Goal: Task Accomplishment & Management: Use online tool/utility

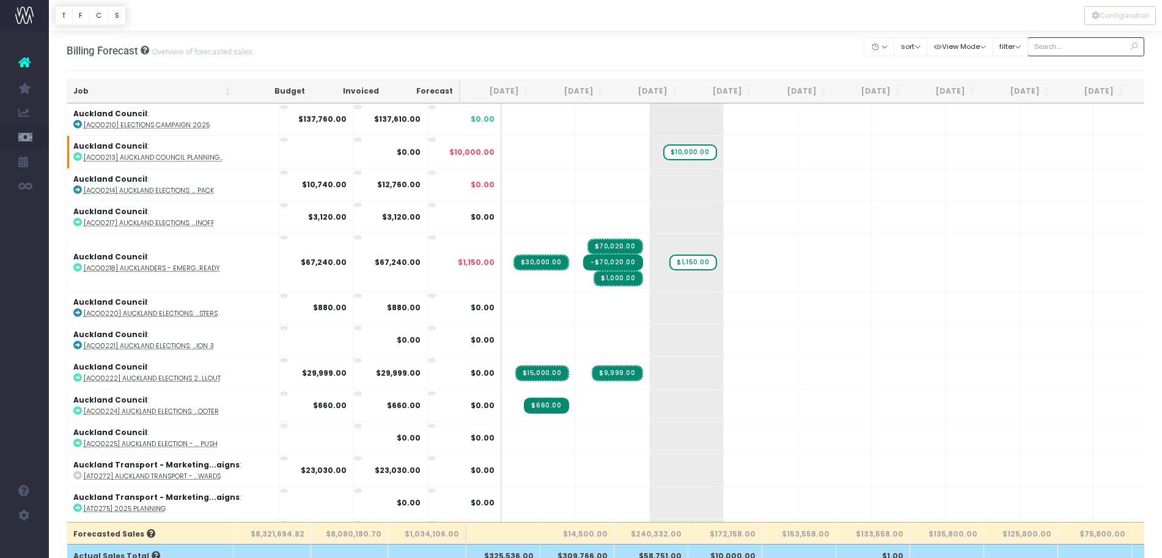
click at [1082, 51] on input "text" at bounding box center [1086, 46] width 117 height 19
type input "maritime"
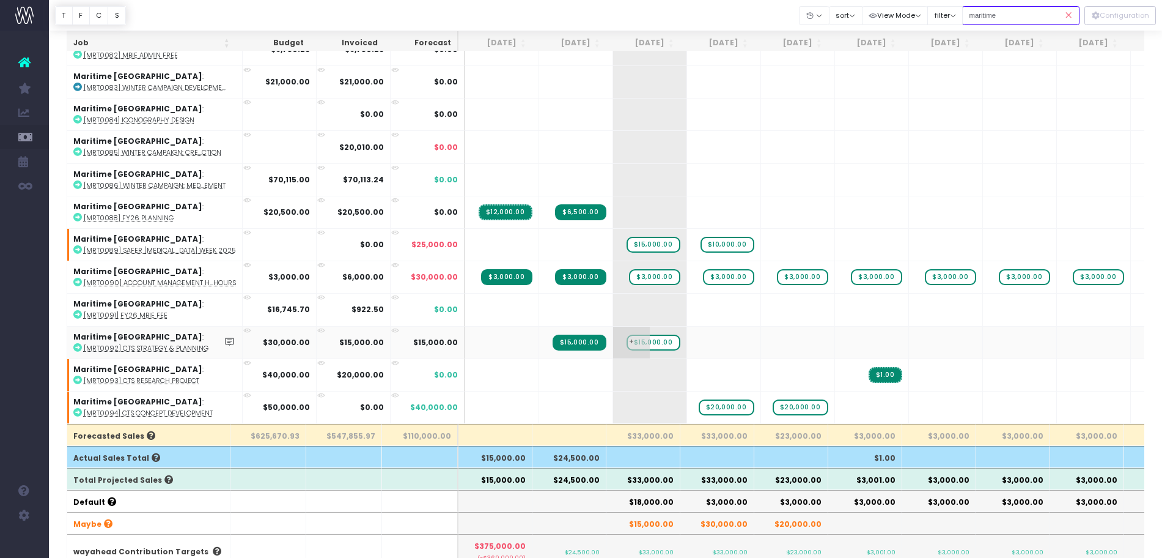
scroll to position [98, 0]
click at [1028, 10] on input "maritime" at bounding box center [1020, 15] width 117 height 19
type input "Audo"
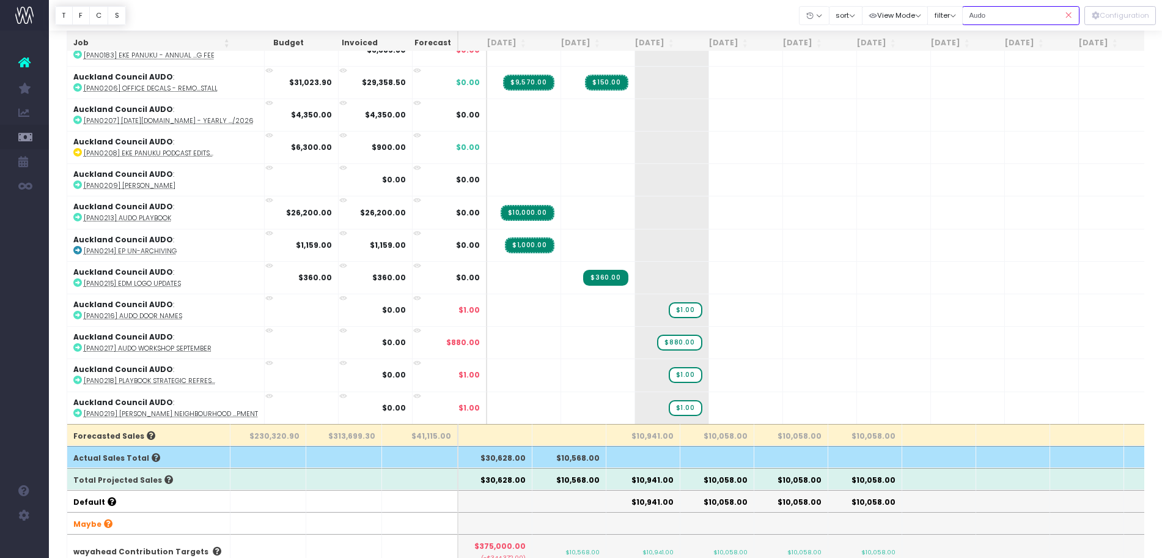
scroll to position [74, 0]
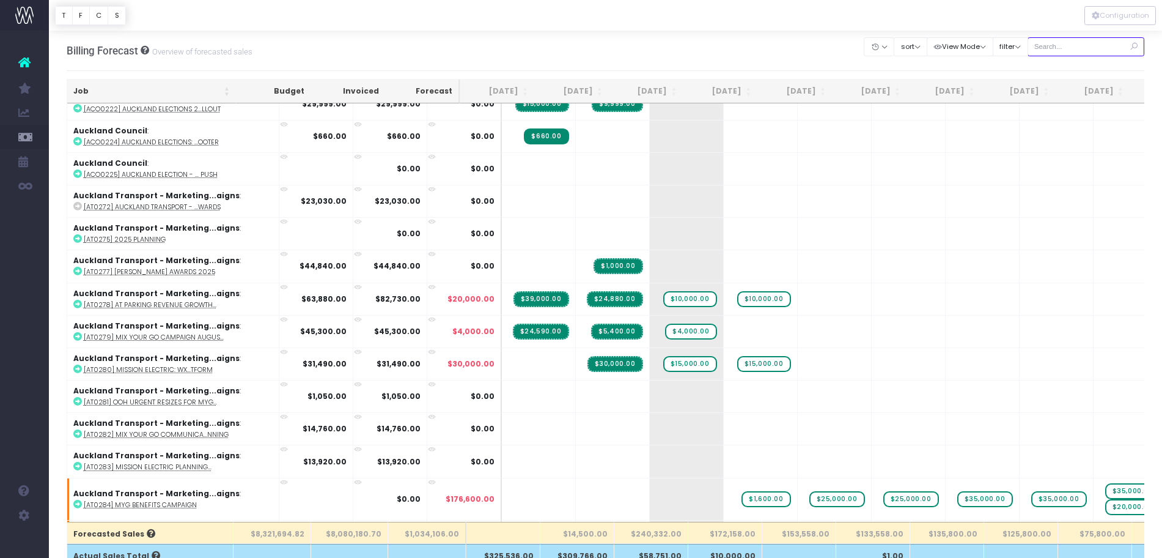
click at [1078, 42] on input "text" at bounding box center [1086, 46] width 117 height 19
type input "audo"
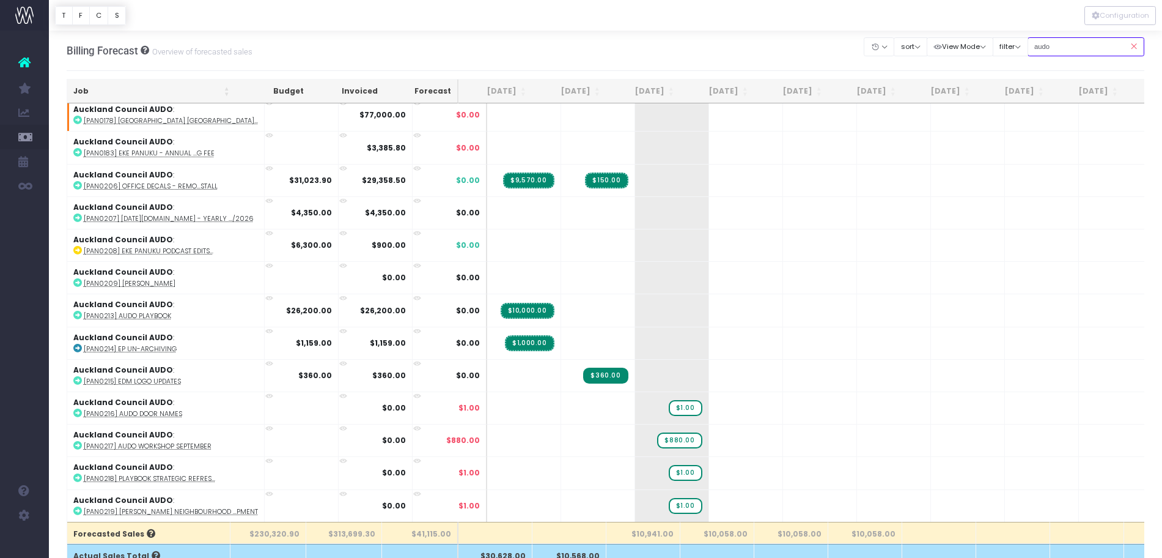
scroll to position [74, 0]
click at [669, 37] on div "Billing Forecast Overview of forecasted sales Clear Filters Hide [DATE] [DATE] …" at bounding box center [606, 51] width 1078 height 40
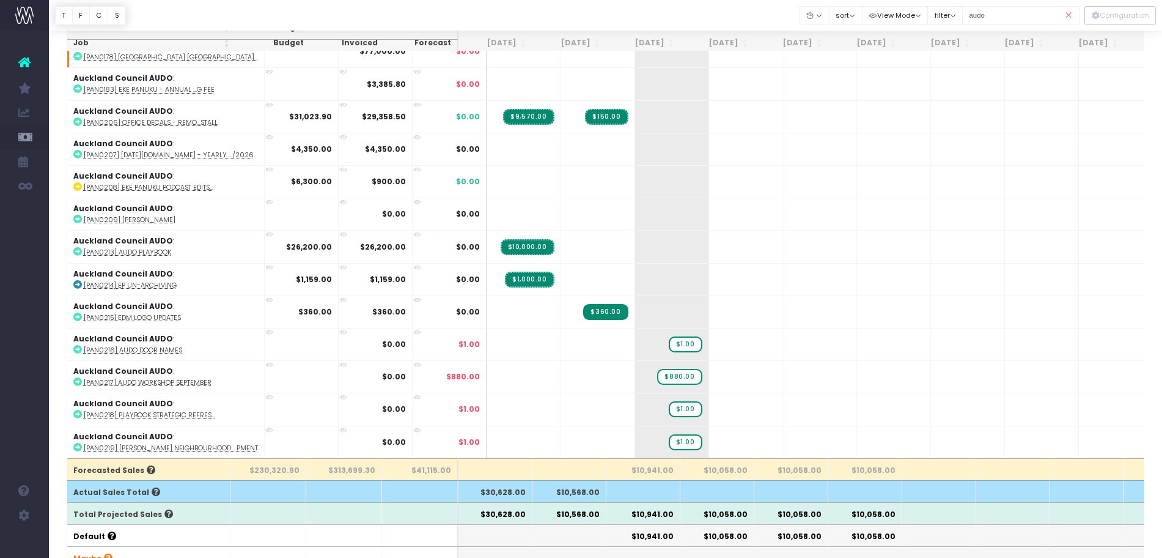
scroll to position [64, 0]
click at [152, 377] on abbr "[PAN0217] AUDO Workshop September" at bounding box center [148, 381] width 128 height 9
click at [174, 443] on abbr "[PAN0219] [PERSON_NAME] Neighbourhood ...pment" at bounding box center [171, 447] width 174 height 9
click at [635, 427] on span "+" at bounding box center [653, 442] width 37 height 32
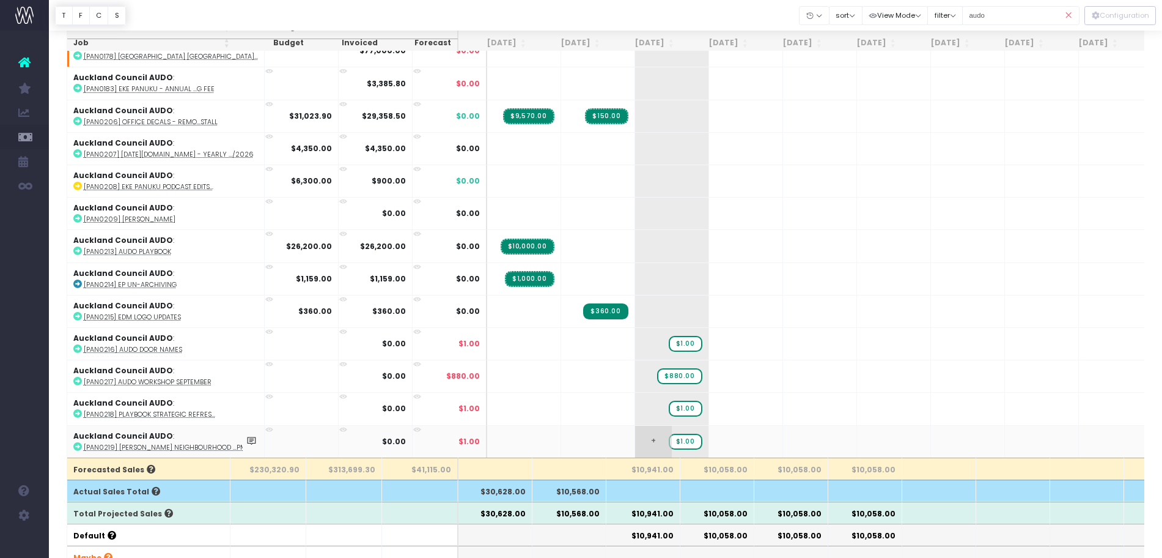
scroll to position [77, 0]
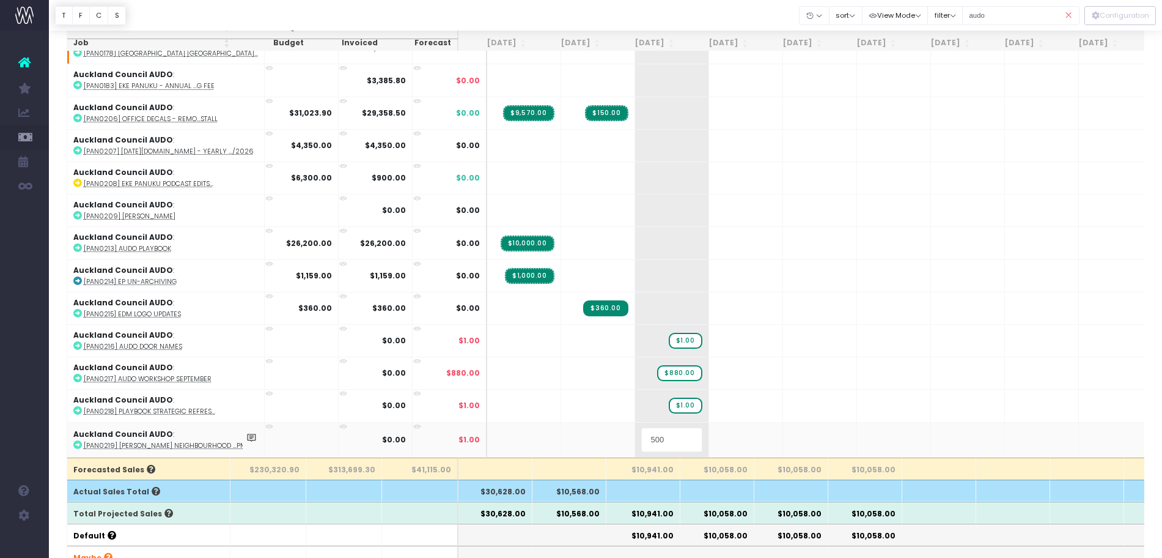
type input "5000"
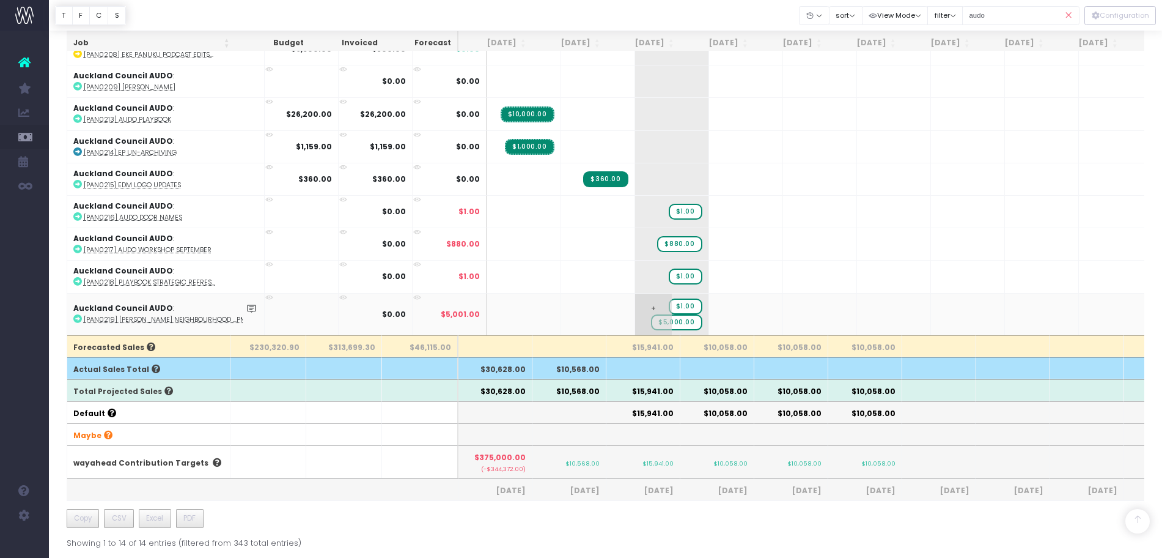
scroll to position [84, 0]
click at [709, 301] on span "+" at bounding box center [727, 314] width 37 height 42
type input "10000"
click at [669, 298] on span "$1.00" at bounding box center [686, 306] width 34 height 16
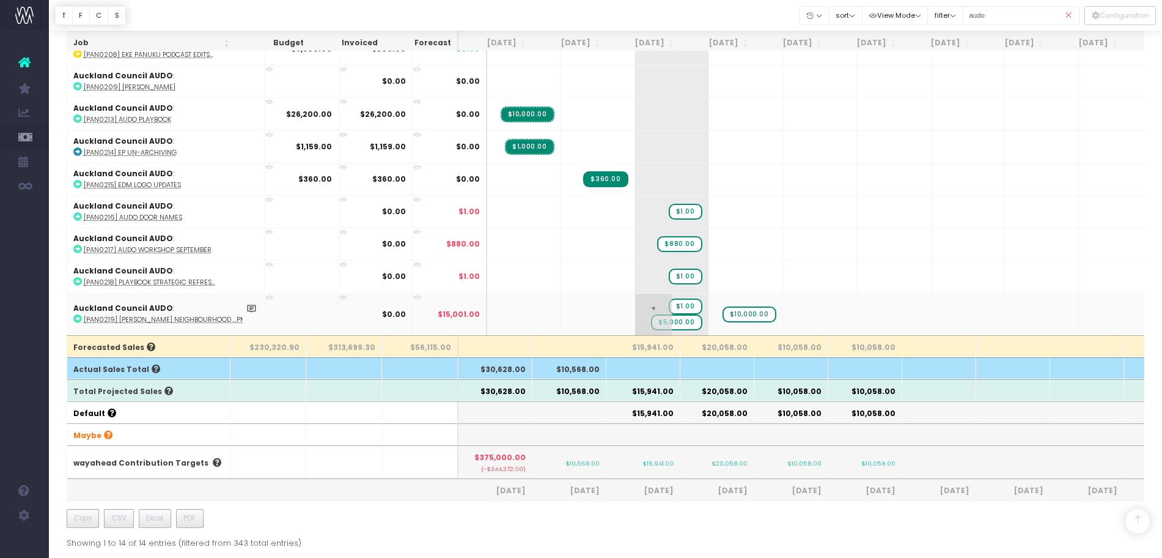
click at [669, 298] on span "$1.00" at bounding box center [686, 306] width 34 height 16
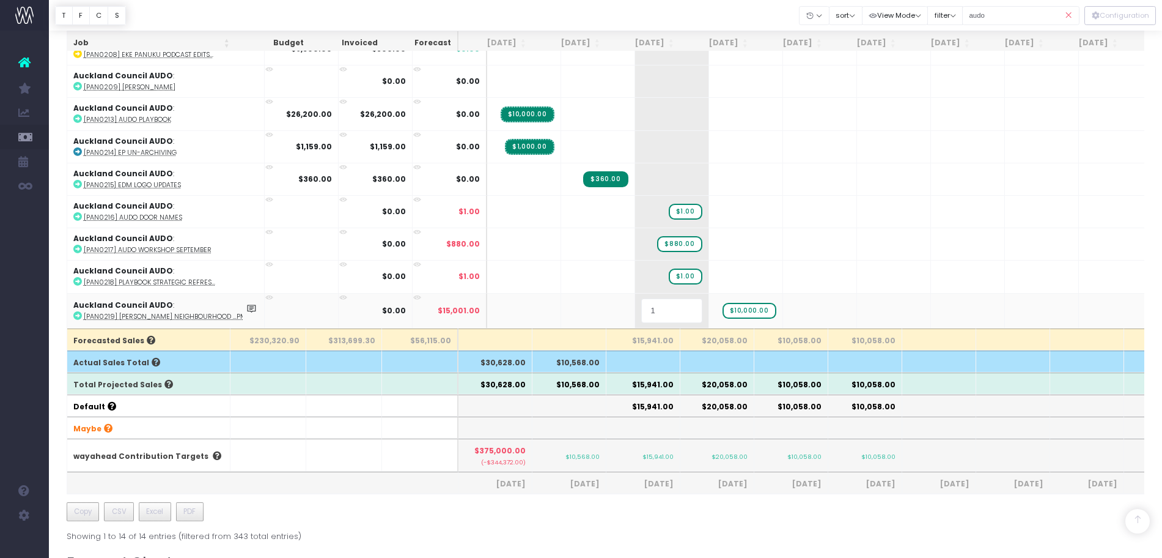
type input "0"
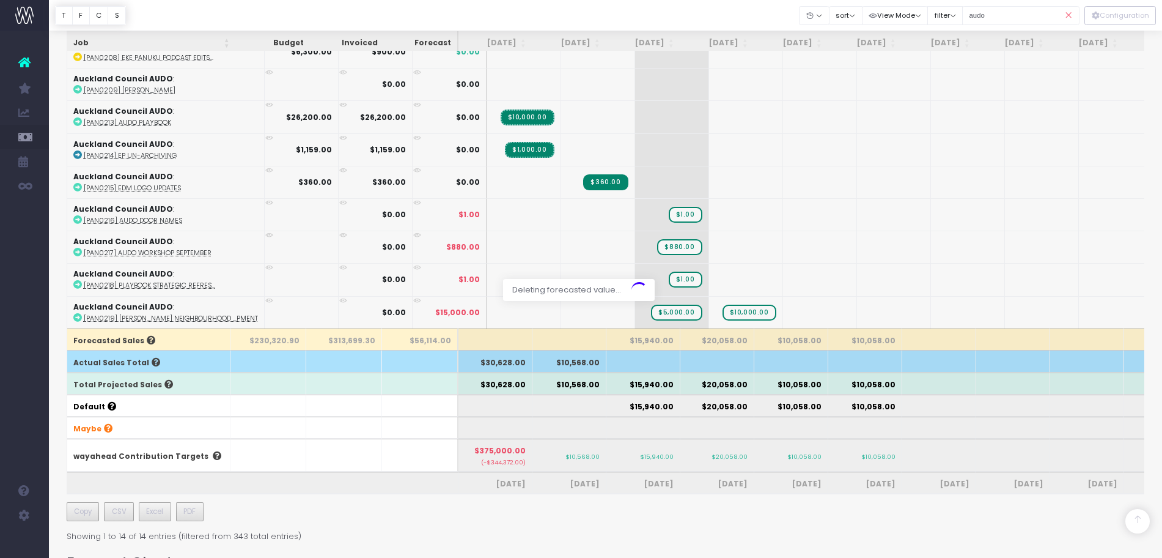
scroll to position [74, 0]
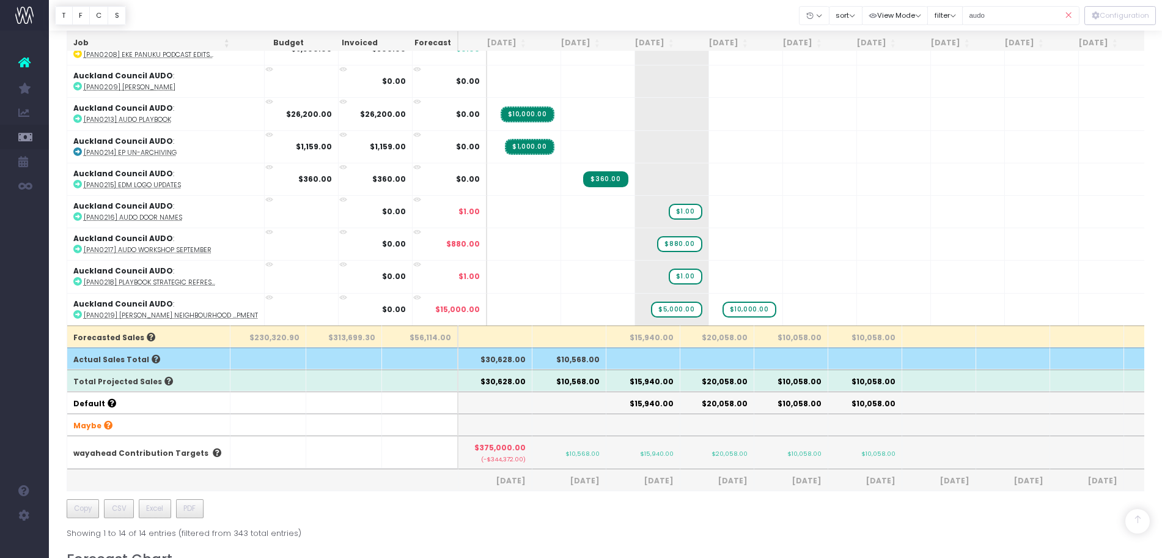
click at [1074, 20] on icon at bounding box center [1068, 15] width 21 height 25
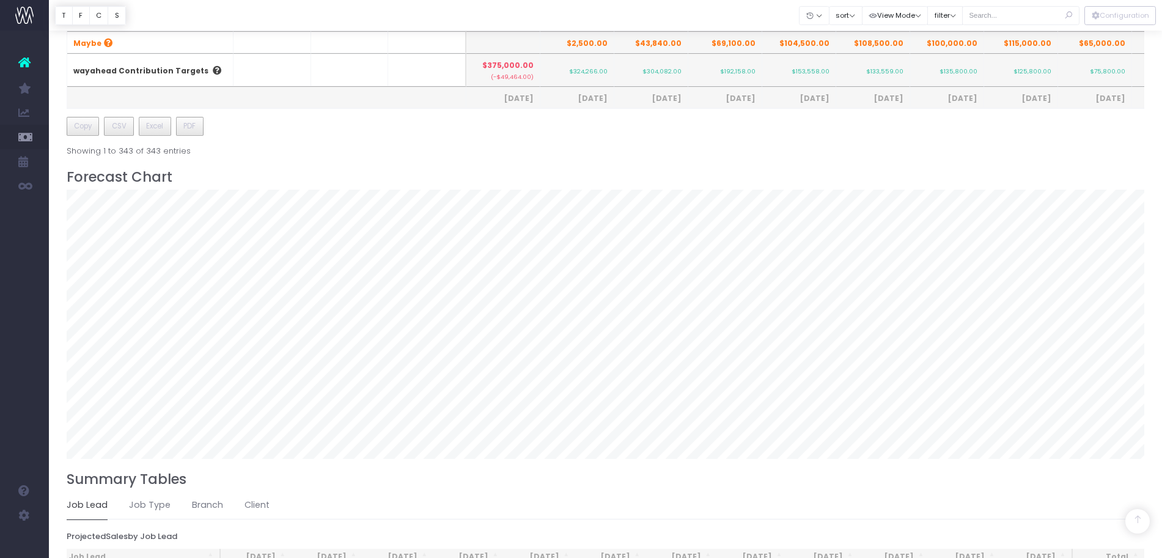
scroll to position [826, 0]
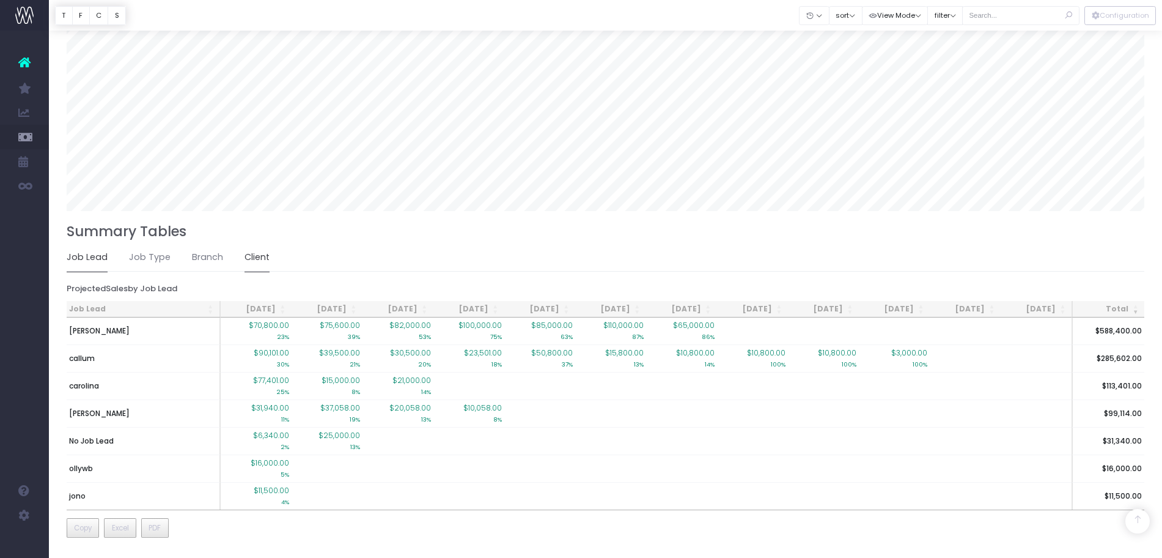
click at [248, 250] on link "Client" at bounding box center [257, 257] width 25 height 28
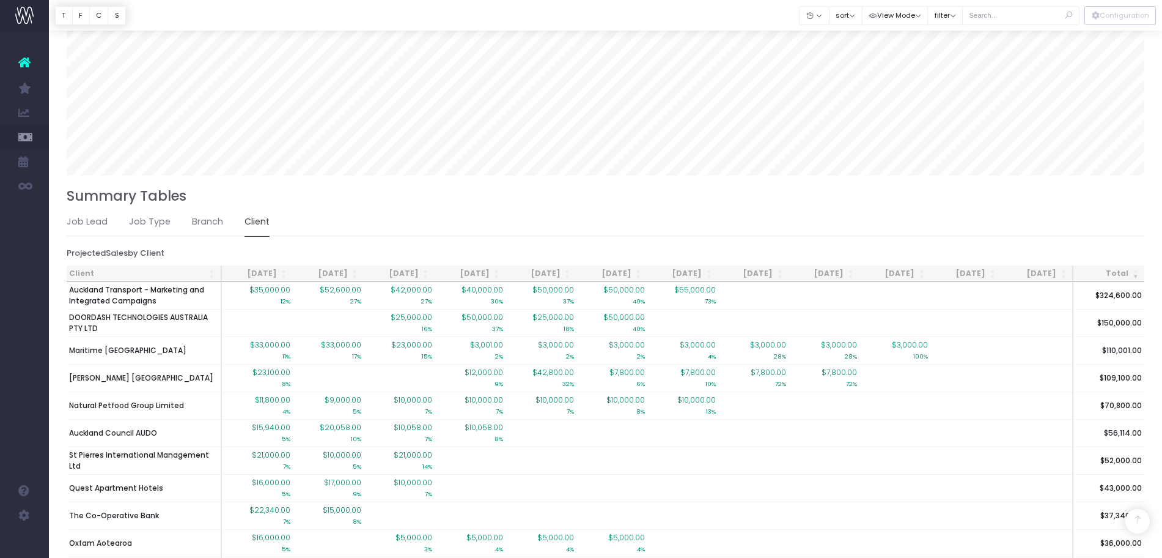
scroll to position [842, 0]
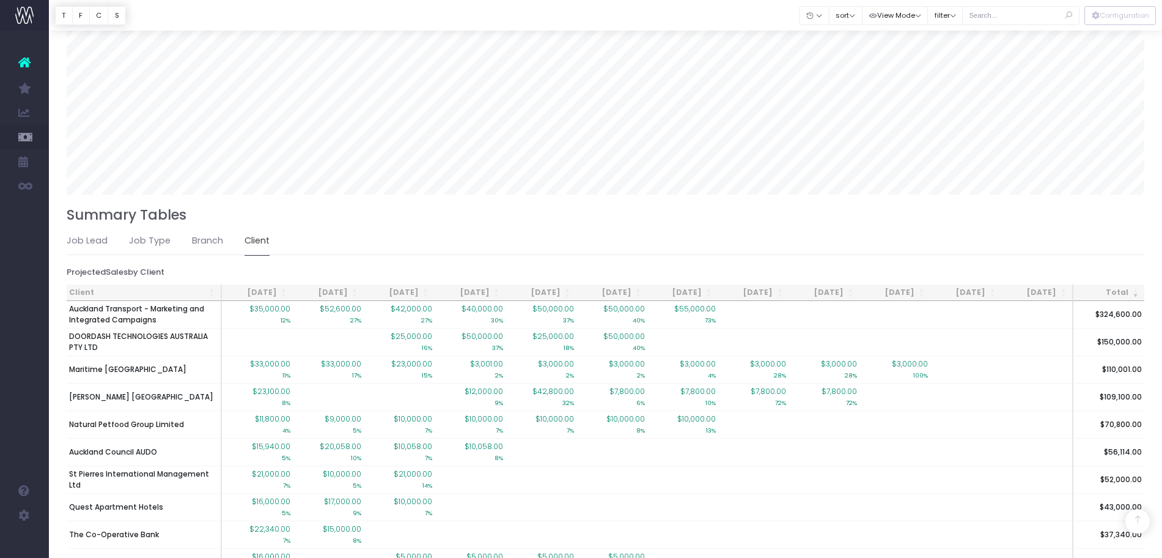
click at [270, 289] on th "[DATE]" at bounding box center [257, 292] width 71 height 17
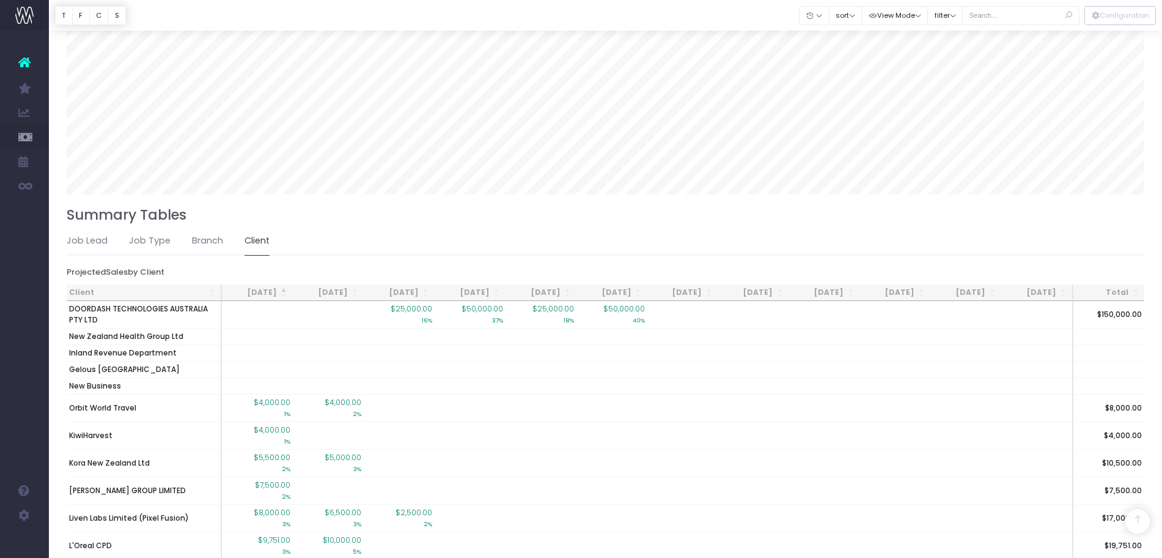
click at [270, 289] on th "[DATE]" at bounding box center [257, 292] width 71 height 17
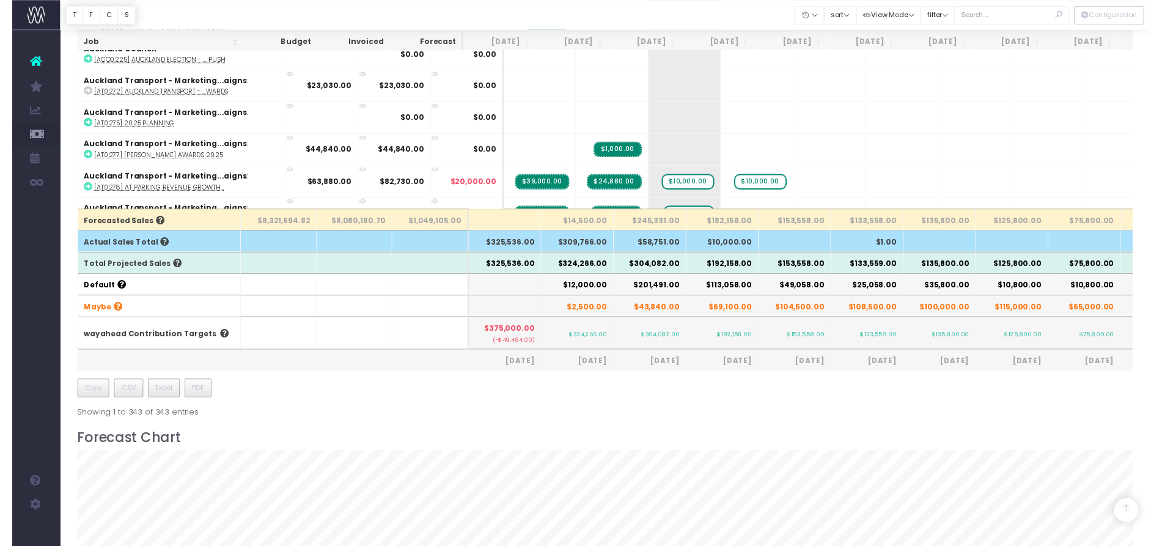
scroll to position [308, 0]
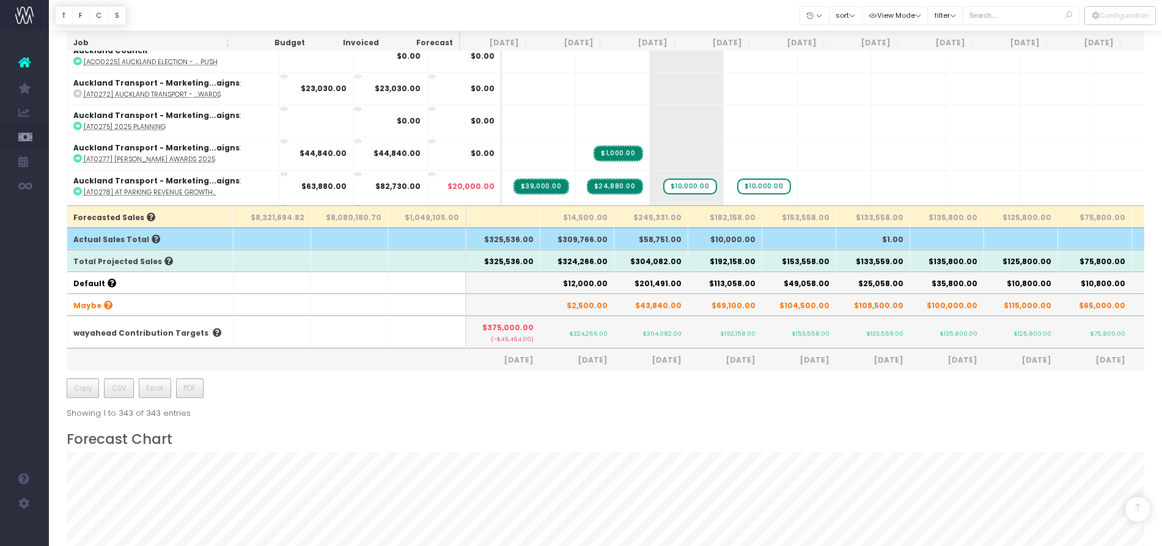
click at [956, 364] on span "[DATE]" at bounding box center [946, 360] width 61 height 11
click at [1003, 10] on input "text" at bounding box center [1020, 15] width 117 height 19
type input "pet"
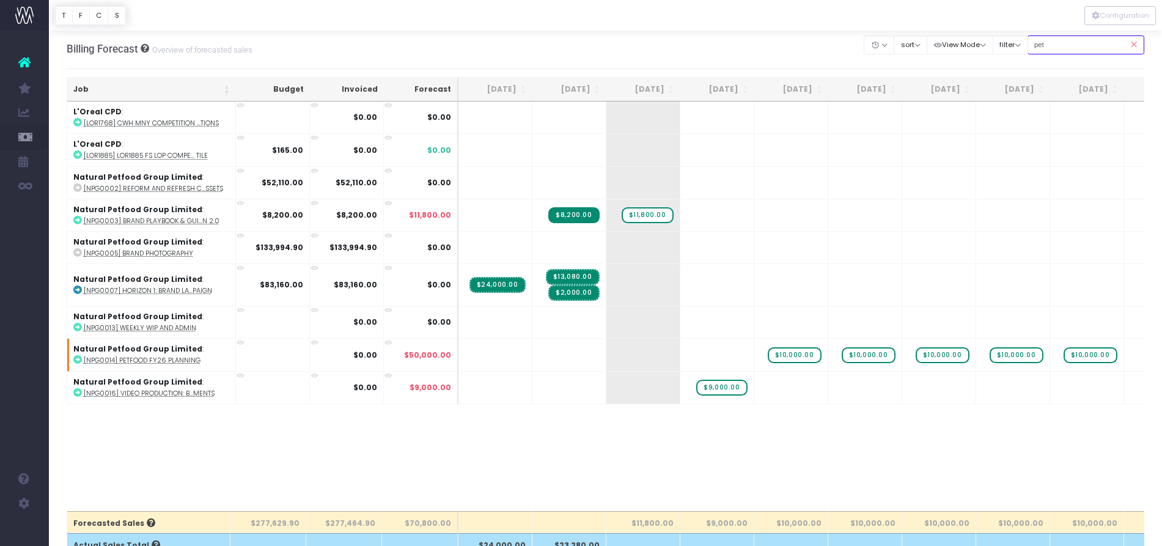
scroll to position [0, 0]
